Goal: Check status: Check status

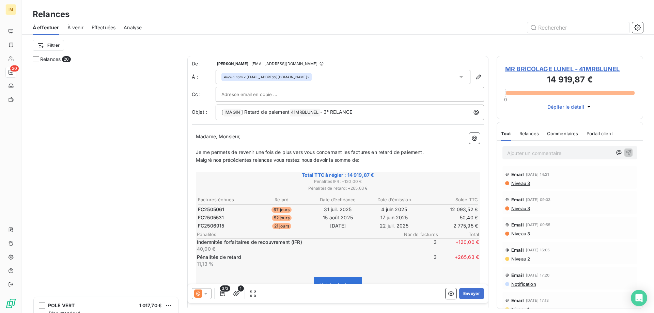
scroll to position [241, 141]
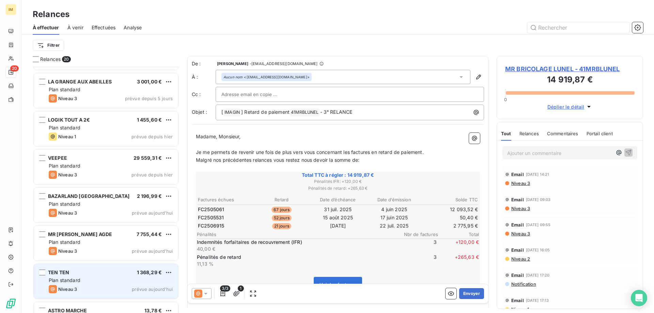
click at [144, 277] on div "Plan standard" at bounding box center [111, 280] width 124 height 7
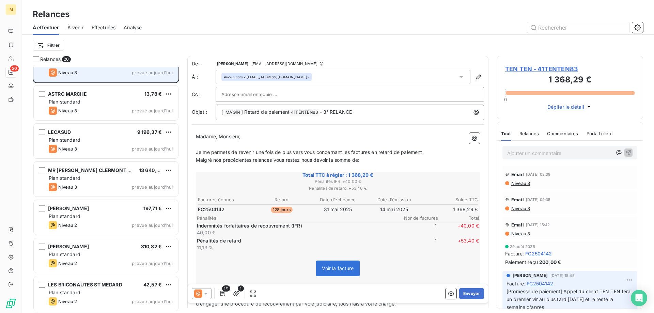
scroll to position [517, 0]
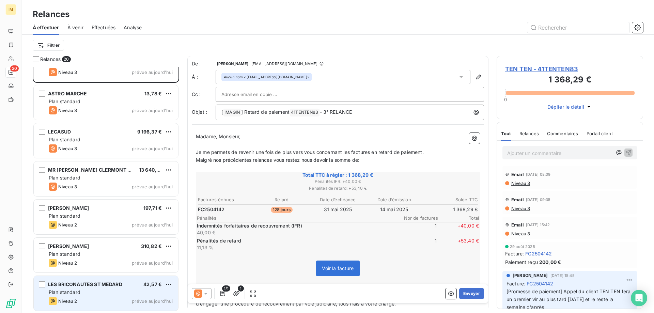
click at [140, 281] on div "LES BRICONAUTES ST MEDARD 42,57 € Plan standard Niveau 2 prévue [DATE]" at bounding box center [106, 293] width 144 height 35
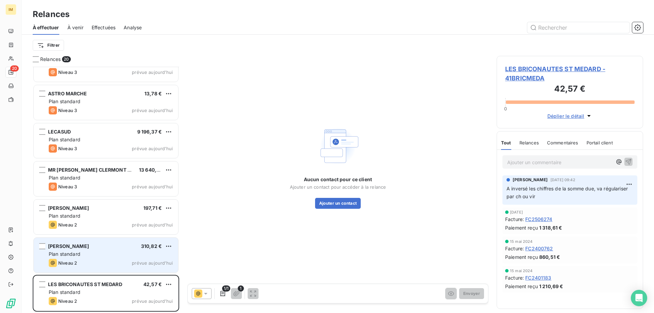
click at [96, 249] on div "[PERSON_NAME] 310,82 € Plan standard Niveau 2 prévue [DATE]" at bounding box center [106, 255] width 144 height 35
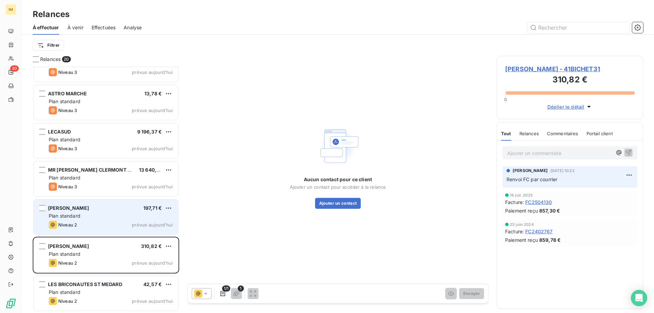
click at [100, 221] on div "Niveau 2 prévue aujourd’hui" at bounding box center [111, 225] width 124 height 8
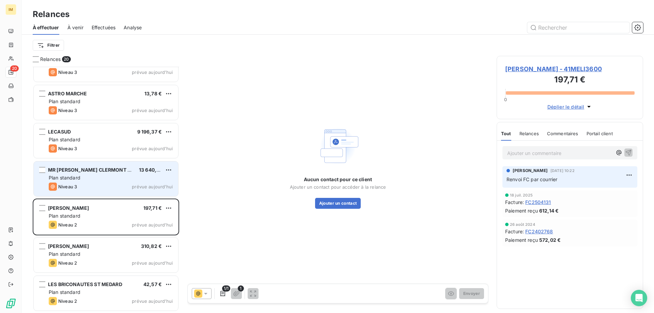
click at [107, 188] on div "Niveau 3 prévue aujourd’hui" at bounding box center [111, 187] width 124 height 8
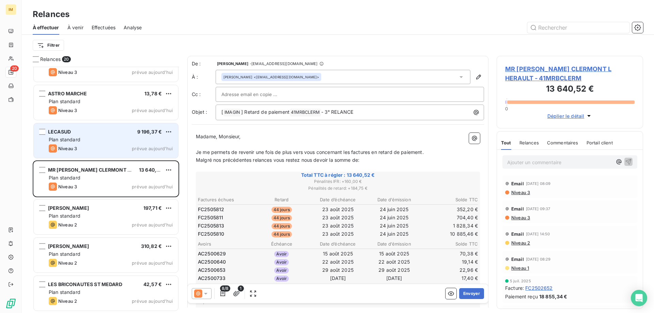
click at [106, 149] on div "Niveau 3 prévue aujourd’hui" at bounding box center [111, 148] width 124 height 8
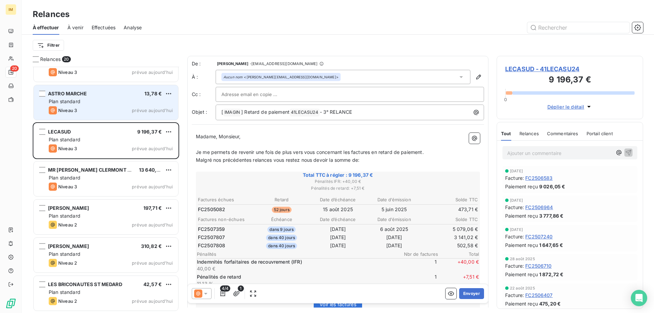
click at [109, 104] on div "Plan standard" at bounding box center [111, 101] width 124 height 7
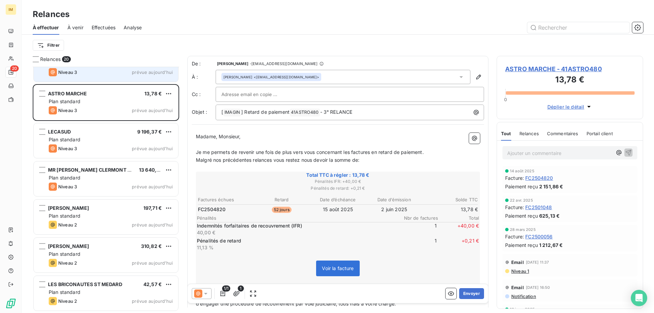
click at [92, 72] on div "Niveau 3 prévue aujourd’hui" at bounding box center [111, 72] width 124 height 8
